Goal: Find specific page/section

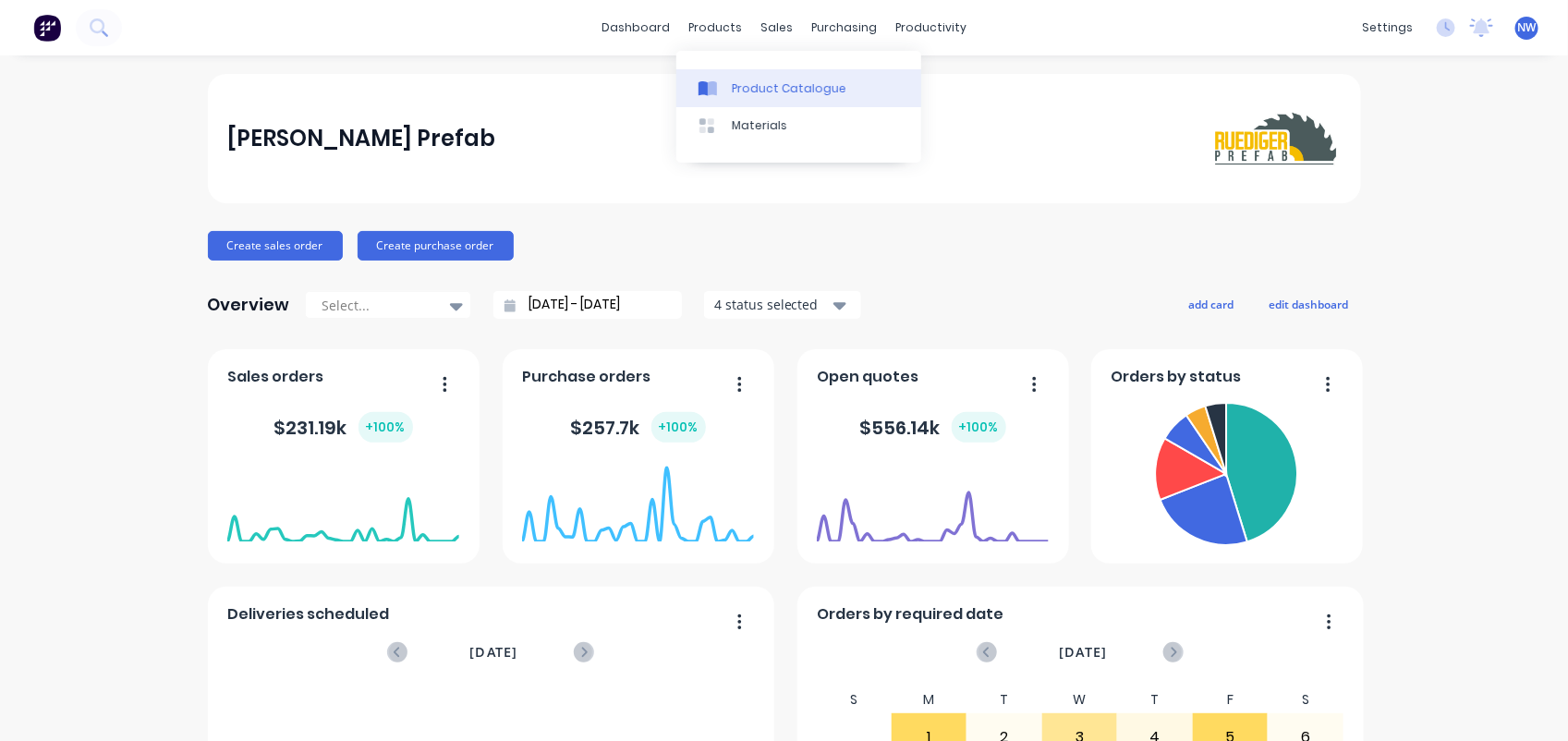
click at [750, 82] on div "Product Catalogue" at bounding box center [788, 89] width 114 height 17
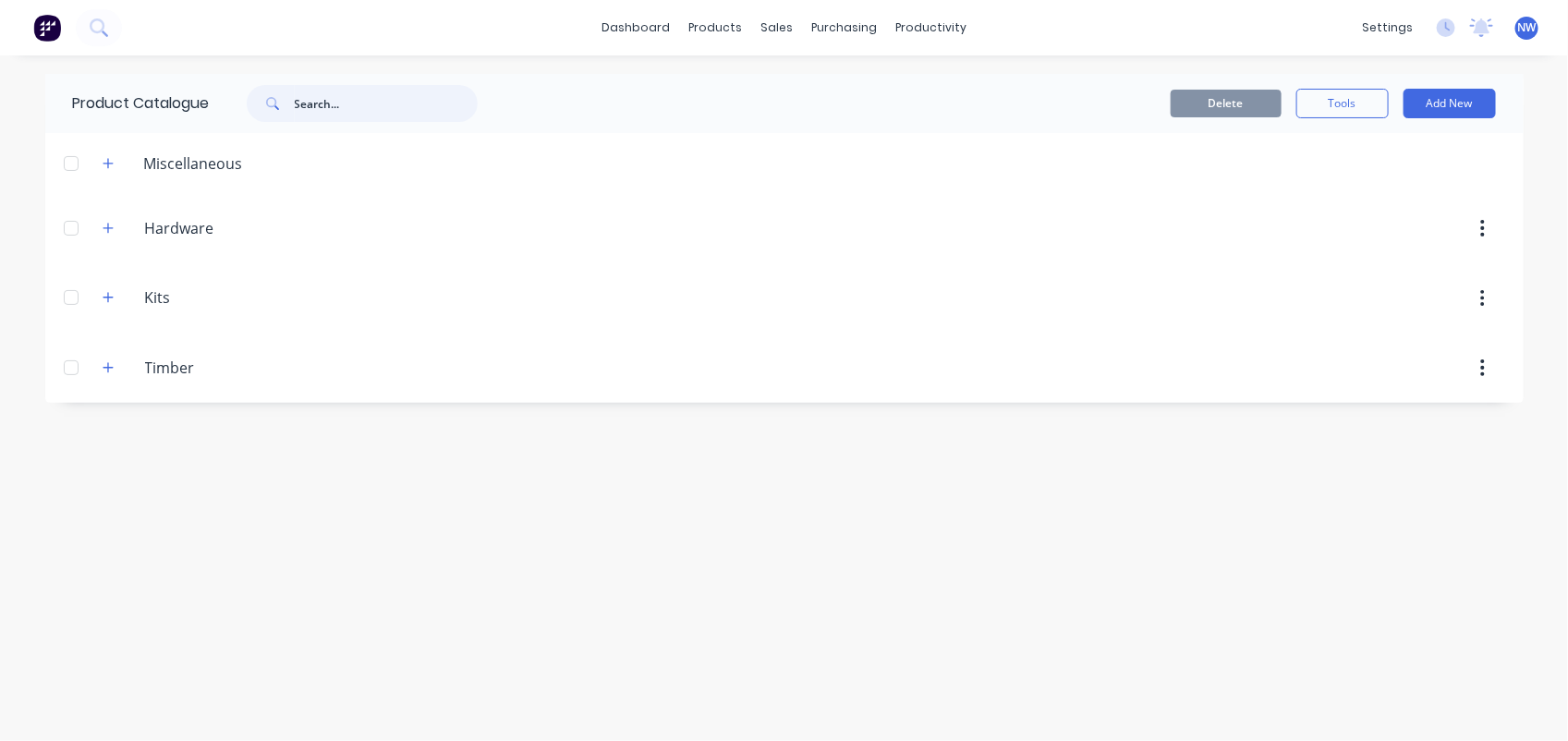
click at [348, 112] on input "text" at bounding box center [386, 103] width 183 height 37
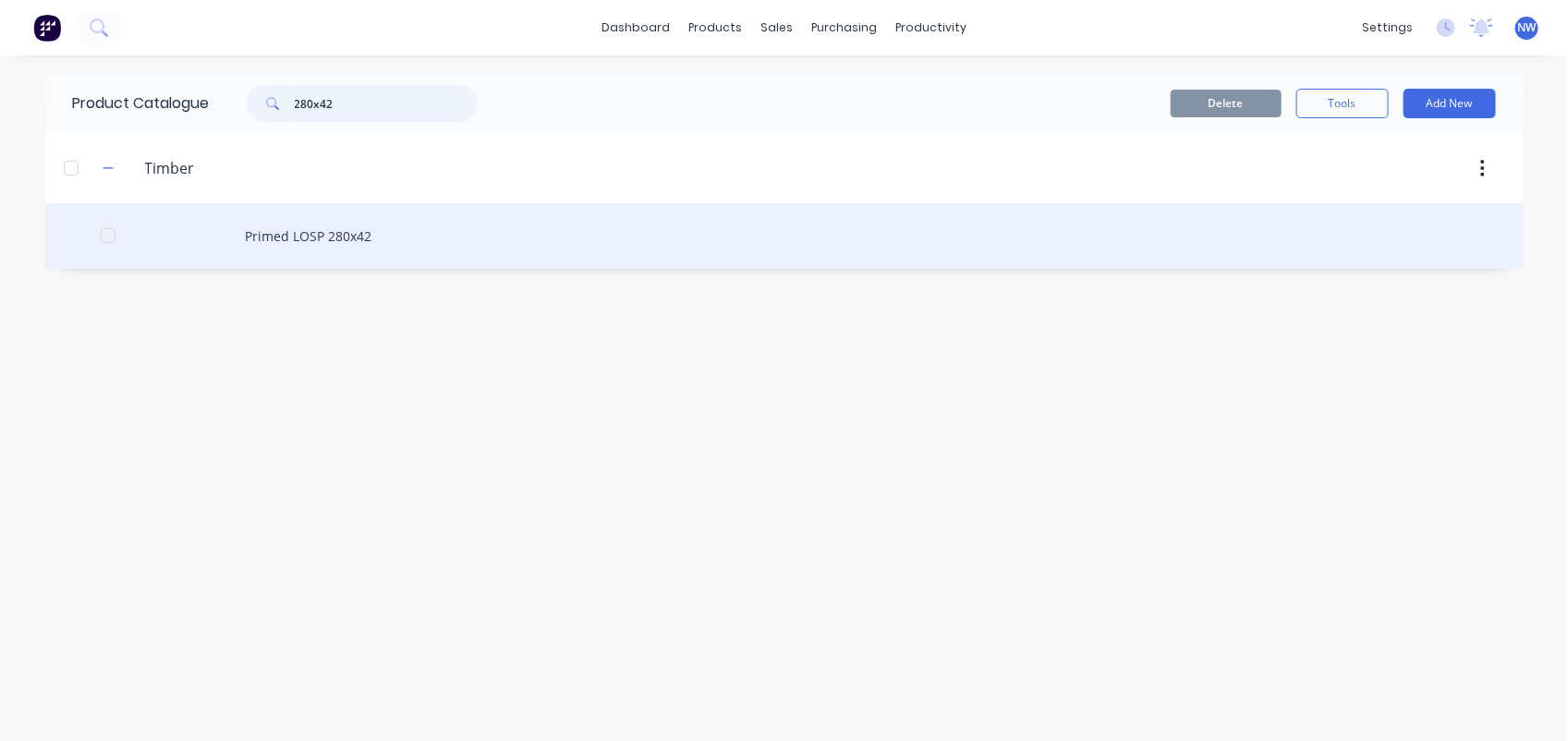
type input "280x42"
click at [315, 236] on div "Primed LOSP 280x42" at bounding box center [784, 235] width 1478 height 66
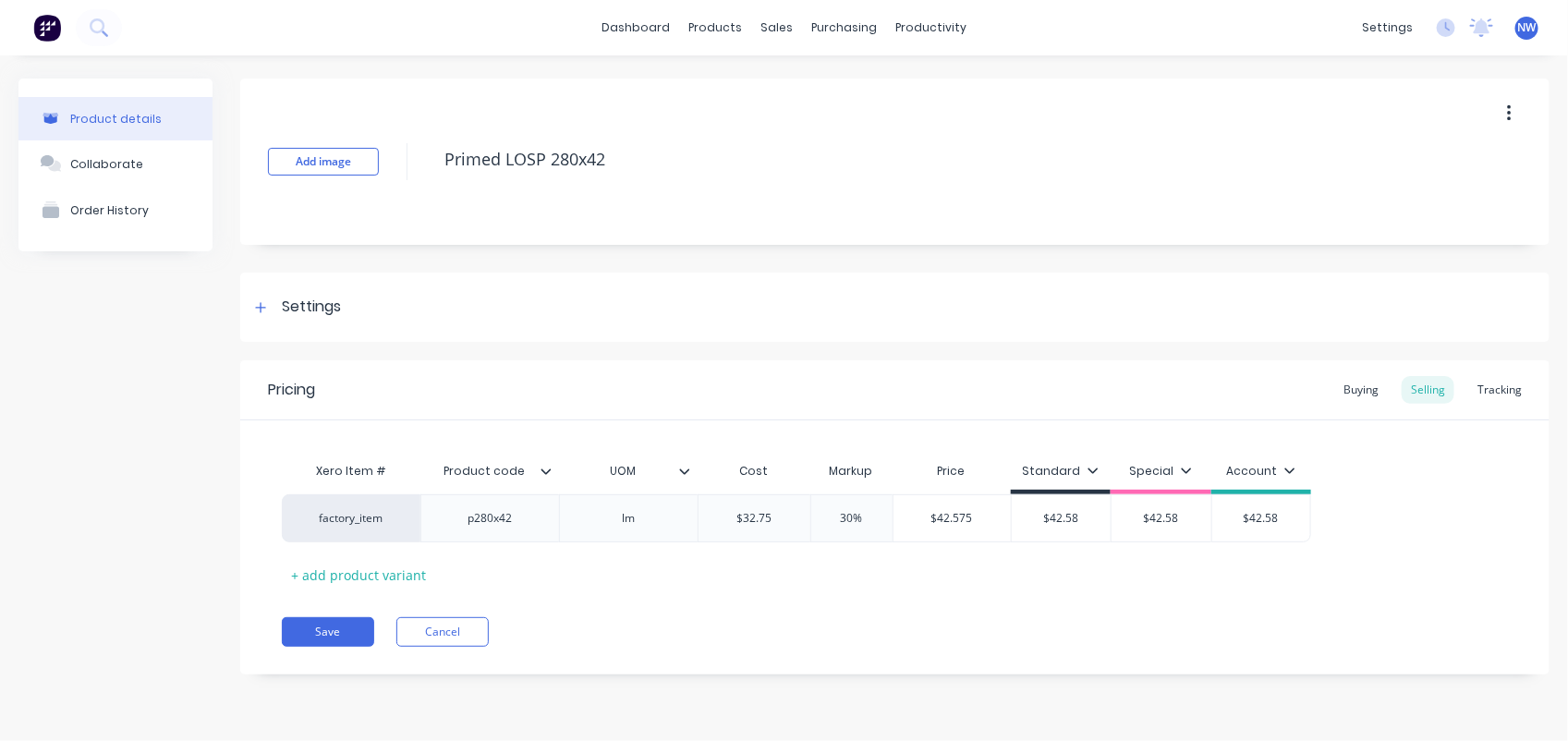
click at [1521, 24] on span "NW" at bounding box center [1527, 28] width 19 height 17
type textarea "x"
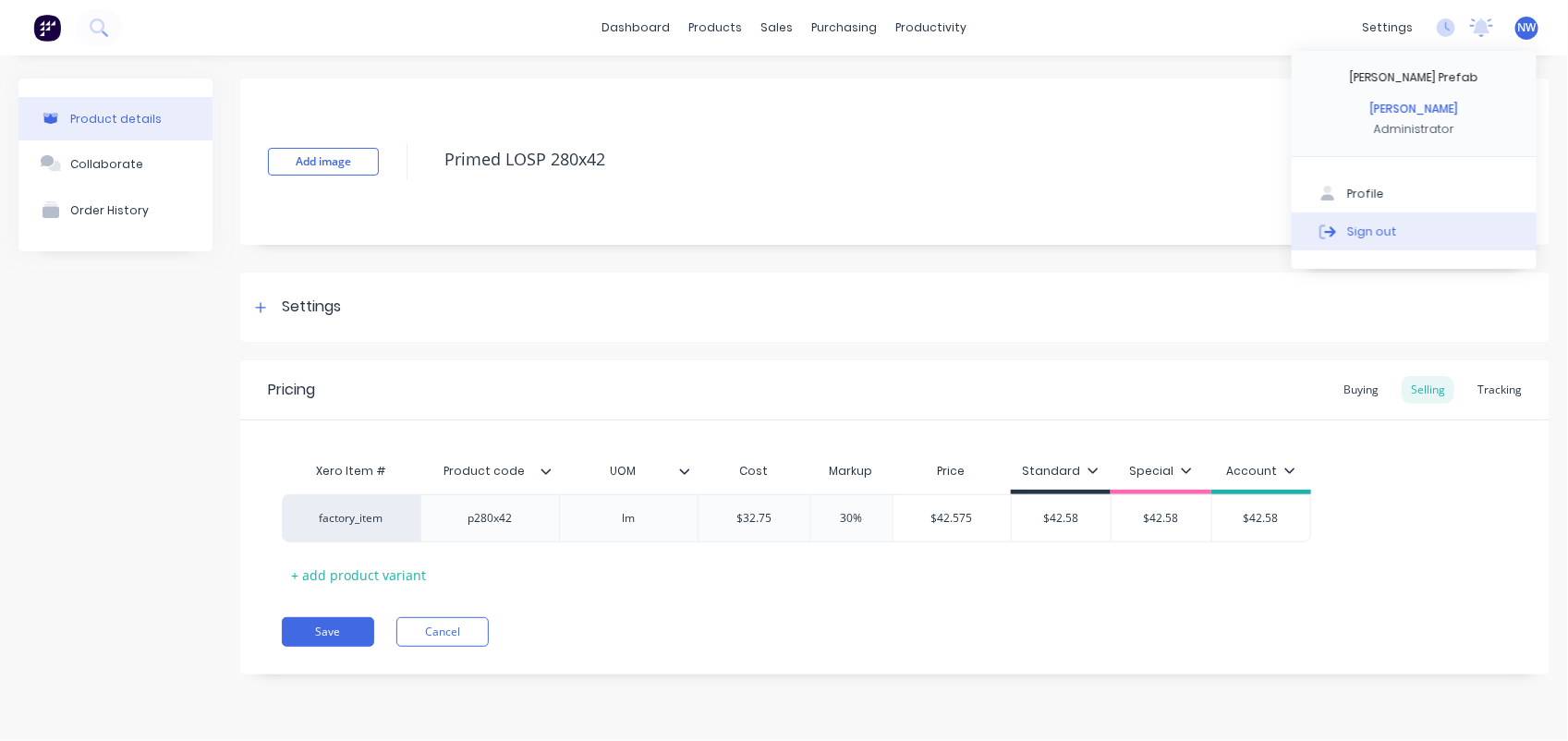
click at [1363, 224] on div "Sign out" at bounding box center [1371, 230] width 50 height 17
